Goal: Use online tool/utility: Utilize a website feature to perform a specific function

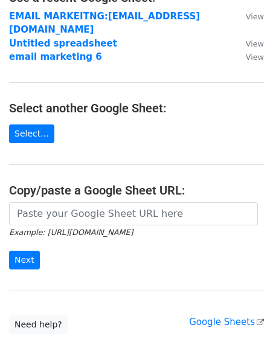
scroll to position [130, 0]
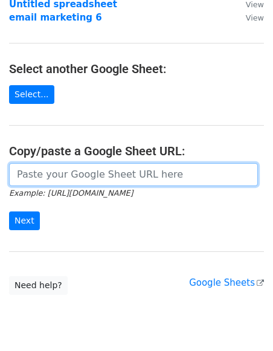
click at [81, 172] on input "url" at bounding box center [133, 174] width 249 height 23
paste input "[URL][DOMAIN_NAME]"
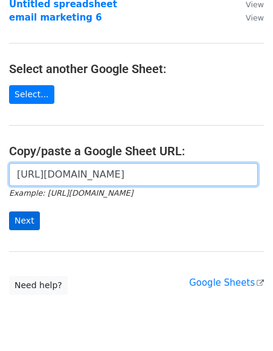
type input "[URL][DOMAIN_NAME]"
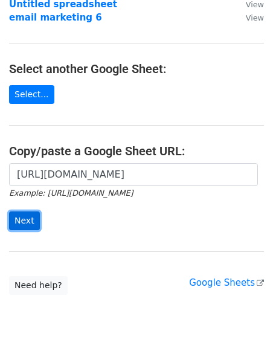
scroll to position [0, 0]
click at [27, 224] on input "Next" at bounding box center [24, 220] width 31 height 19
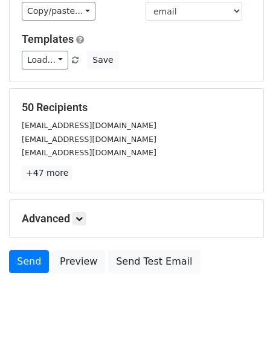
scroll to position [166, 0]
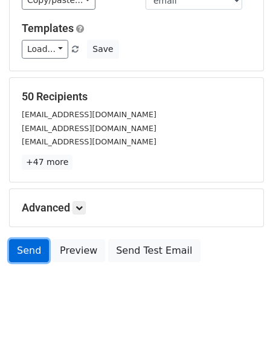
click at [31, 239] on link "Send" at bounding box center [29, 250] width 40 height 23
